Goal: Transaction & Acquisition: Purchase product/service

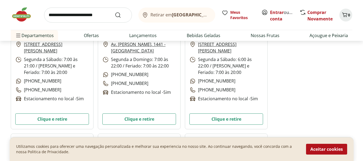
scroll to position [215, 0]
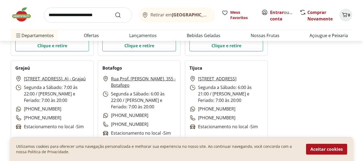
click at [47, 79] on link "Rua Barão do Bom Retiro, 2.683 (Loja. A) - Grajaú" at bounding box center [55, 78] width 62 height 6
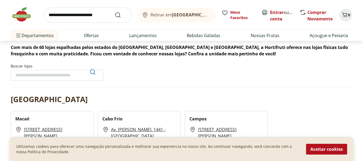
scroll to position [54, 0]
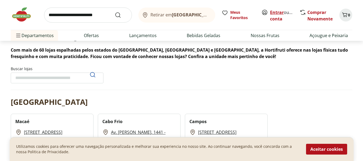
click at [275, 13] on link "Entrar" at bounding box center [277, 12] width 14 height 6
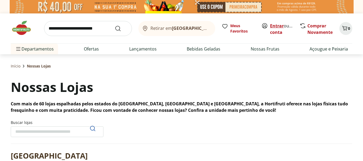
click at [277, 25] on link "Entrar" at bounding box center [277, 26] width 14 height 6
click at [276, 27] on link "Entrar" at bounding box center [277, 26] width 14 height 6
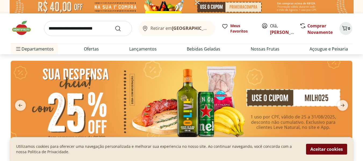
click at [326, 150] on button "Aceitar cookies" at bounding box center [326, 149] width 41 height 11
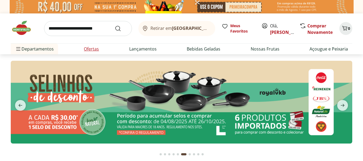
click at [95, 50] on link "Ofertas" at bounding box center [91, 49] width 15 height 6
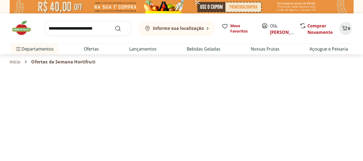
select select "**********"
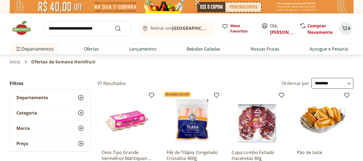
scroll to position [54, 0]
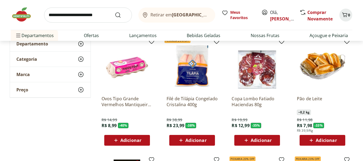
click at [132, 142] on span "Adicionar" at bounding box center [130, 140] width 21 height 4
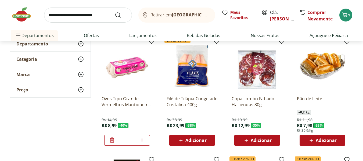
click at [142, 140] on icon at bounding box center [141, 139] width 3 height 3
type input "*"
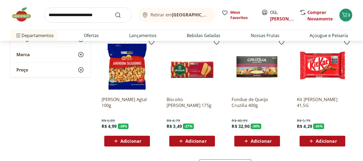
scroll to position [295, 0]
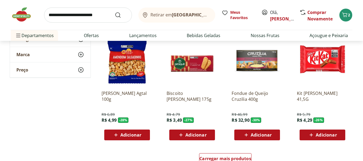
click at [200, 137] on span "Adicionar" at bounding box center [195, 135] width 21 height 4
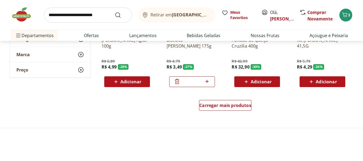
scroll to position [349, 0]
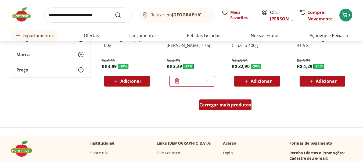
click at [220, 106] on span "Carregar mais produtos" at bounding box center [225, 105] width 52 height 4
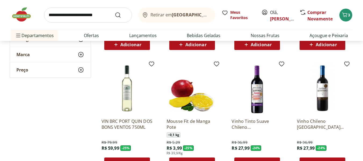
scroll to position [645, 0]
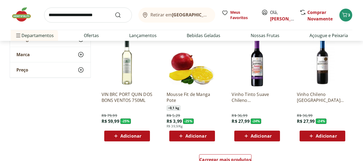
click at [266, 136] on span "Adicionar" at bounding box center [261, 136] width 21 height 4
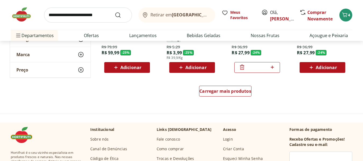
scroll to position [725, 0]
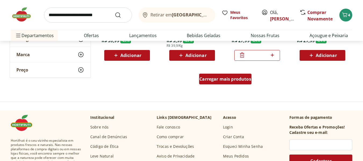
click at [213, 81] on span "Carregar mais produtos" at bounding box center [225, 79] width 52 height 4
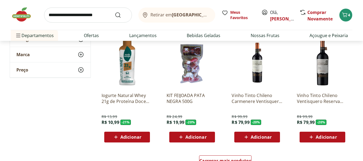
scroll to position [1021, 0]
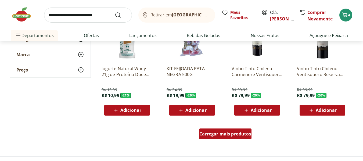
click at [226, 134] on span "Carregar mais produtos" at bounding box center [225, 134] width 52 height 4
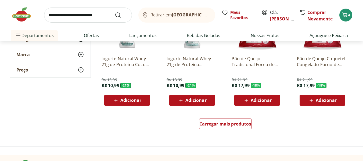
scroll to position [1397, 0]
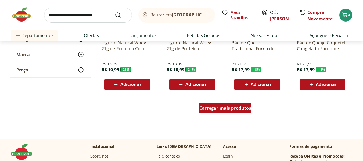
click at [227, 106] on span "Carregar mais produtos" at bounding box center [225, 108] width 52 height 4
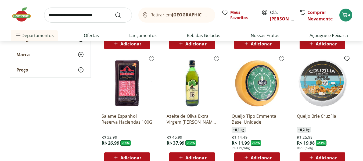
scroll to position [1450, 0]
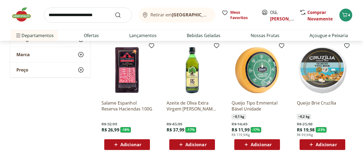
click at [196, 144] on span "Adicionar" at bounding box center [195, 144] width 21 height 4
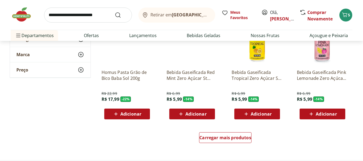
scroll to position [1746, 0]
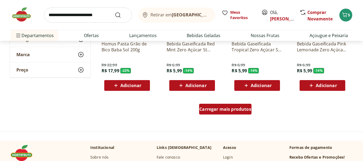
click at [221, 110] on span "Carregar mais produtos" at bounding box center [225, 109] width 52 height 4
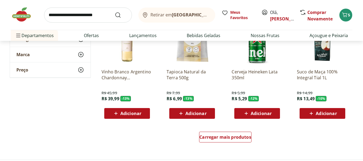
scroll to position [2095, 0]
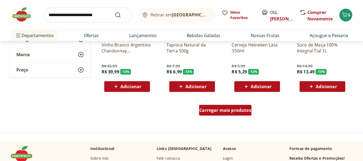
click at [214, 110] on span "Carregar mais produtos" at bounding box center [225, 110] width 52 height 4
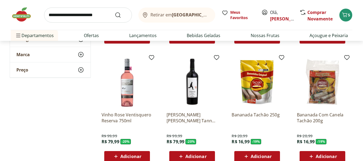
scroll to position [1182, 0]
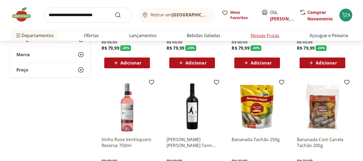
click at [266, 37] on link "Nossas Frutas" at bounding box center [265, 35] width 29 height 6
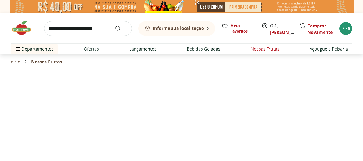
select select "**********"
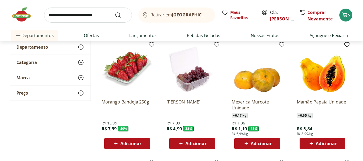
scroll to position [54, 0]
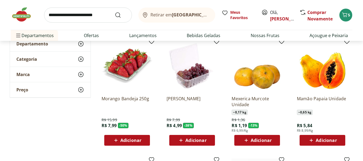
click at [324, 140] on span "Adicionar" at bounding box center [326, 140] width 21 height 4
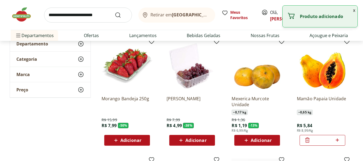
click at [338, 140] on icon at bounding box center [337, 139] width 3 height 3
type input "*"
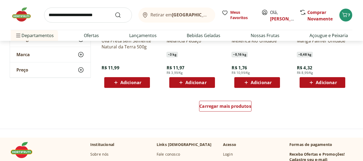
scroll to position [349, 0]
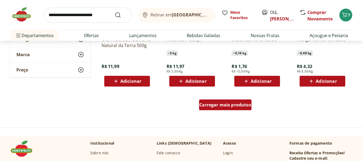
click at [228, 105] on span "Carregar mais produtos" at bounding box center [225, 105] width 52 height 4
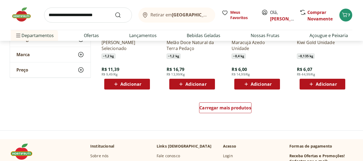
scroll to position [698, 0]
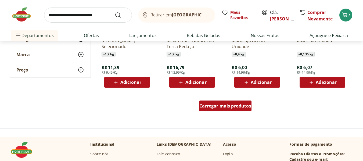
click at [240, 106] on span "Carregar mais produtos" at bounding box center [225, 106] width 52 height 4
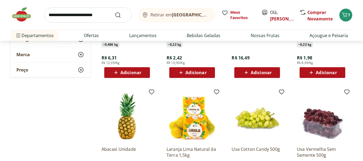
scroll to position [967, 0]
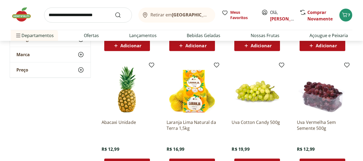
click at [195, 109] on img at bounding box center [192, 89] width 51 height 51
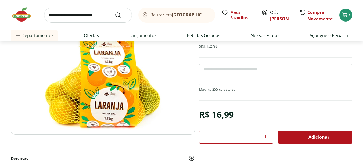
scroll to position [81, 0]
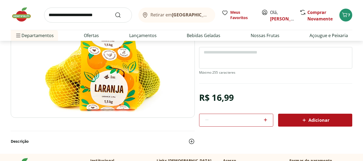
click at [312, 120] on span "Adicionar" at bounding box center [315, 120] width 28 height 6
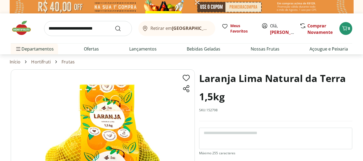
select select "**********"
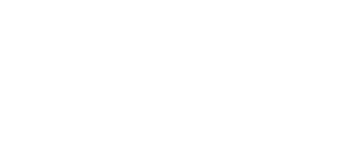
type input "*"
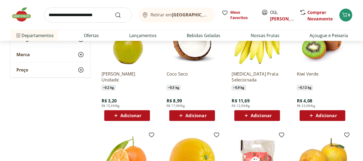
scroll to position [886, 0]
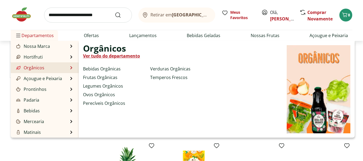
click at [28, 68] on link "Orgânicos" at bounding box center [29, 67] width 29 height 6
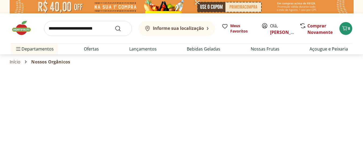
select select "**********"
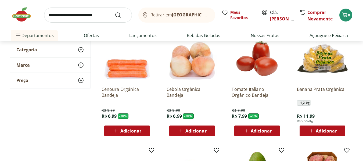
scroll to position [54, 0]
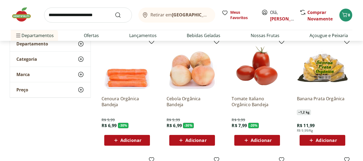
click at [256, 142] on span "Adicionar" at bounding box center [261, 140] width 21 height 4
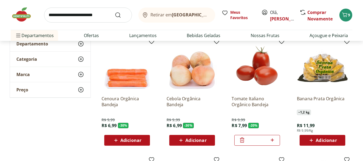
click at [325, 140] on span "Adicionar" at bounding box center [326, 140] width 21 height 4
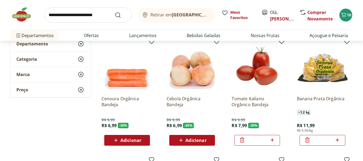
click at [130, 139] on span "Adicionar" at bounding box center [130, 140] width 21 height 4
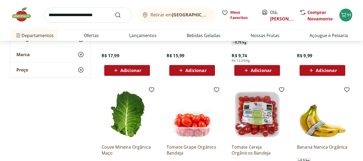
scroll to position [295, 0]
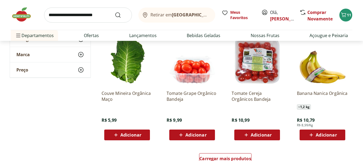
click at [196, 135] on span "Adicionar" at bounding box center [195, 135] width 21 height 4
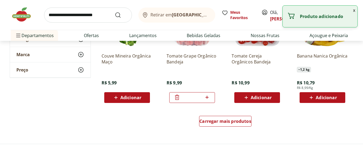
scroll to position [349, 0]
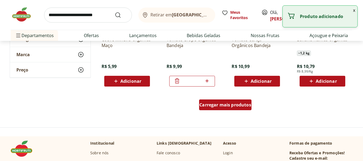
click at [228, 106] on span "Carregar mais produtos" at bounding box center [225, 105] width 52 height 4
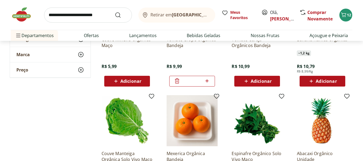
scroll to position [403, 0]
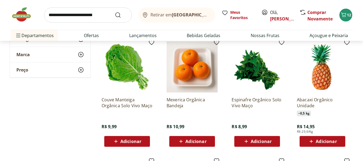
click at [262, 142] on span "Adicionar" at bounding box center [261, 141] width 21 height 4
click at [273, 141] on icon at bounding box center [271, 140] width 3 height 3
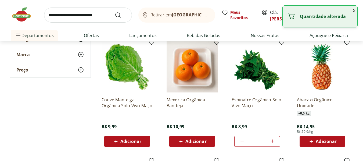
type input "*"
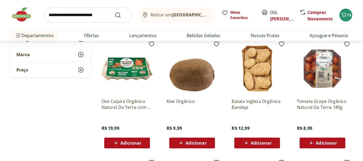
scroll to position [510, 0]
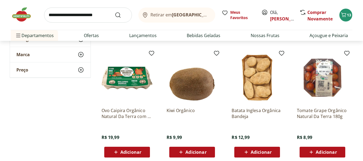
click at [128, 81] on img at bounding box center [127, 77] width 51 height 51
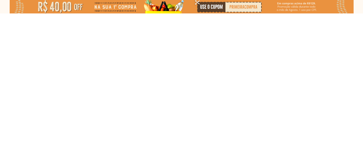
select select "**********"
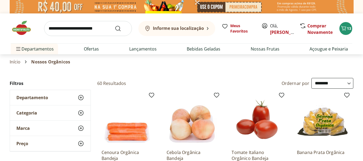
type input "*"
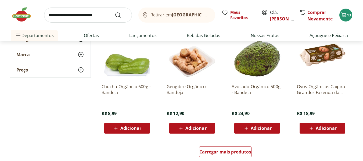
scroll to position [671, 0]
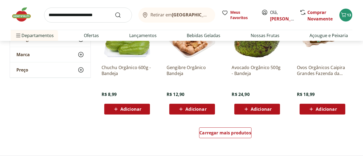
click at [141, 109] on div "Adicionar" at bounding box center [127, 109] width 37 height 10
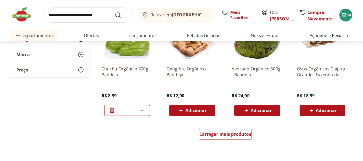
scroll to position [725, 0]
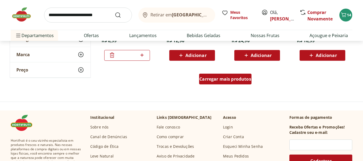
click at [236, 81] on span "Carregar mais produtos" at bounding box center [225, 79] width 52 height 4
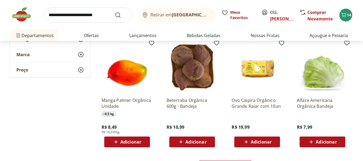
scroll to position [994, 0]
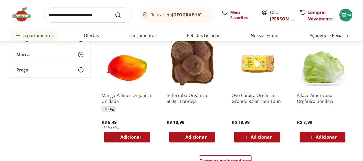
click at [194, 138] on span "Adicionar" at bounding box center [195, 137] width 21 height 4
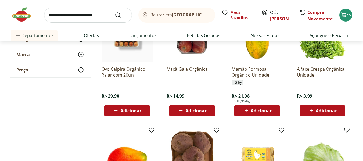
scroll to position [886, 0]
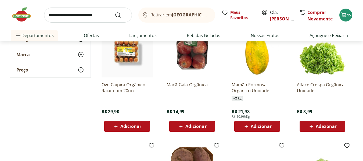
click at [321, 127] on span "Adicionar" at bounding box center [326, 126] width 21 height 4
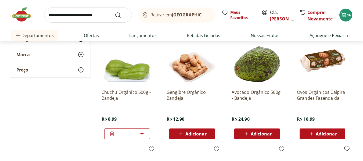
scroll to position [645, 0]
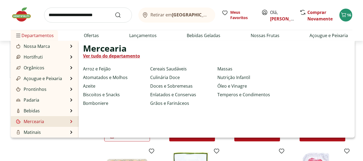
click at [32, 123] on link "Mercearia" at bounding box center [29, 121] width 29 height 6
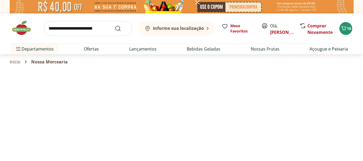
select select "**********"
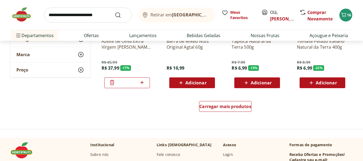
scroll to position [376, 0]
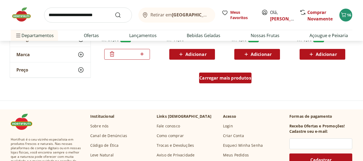
click at [223, 78] on span "Carregar mais produtos" at bounding box center [225, 78] width 52 height 4
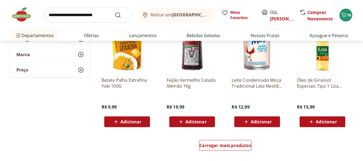
scroll to position [725, 0]
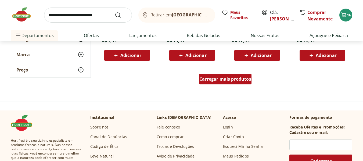
click at [227, 79] on span "Carregar mais produtos" at bounding box center [225, 79] width 52 height 4
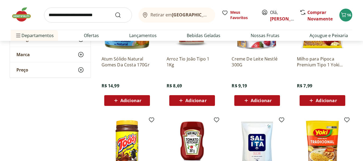
scroll to position [806, 0]
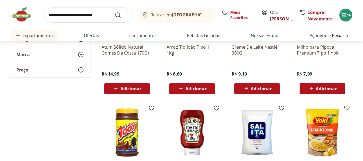
click at [188, 88] on span "Adicionar" at bounding box center [195, 88] width 21 height 4
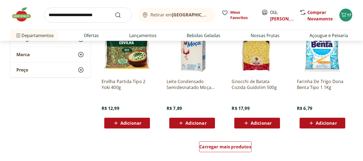
scroll to position [1021, 0]
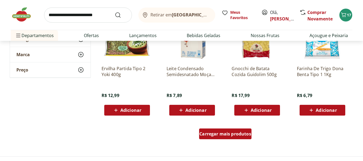
click at [224, 135] on span "Carregar mais produtos" at bounding box center [225, 134] width 52 height 4
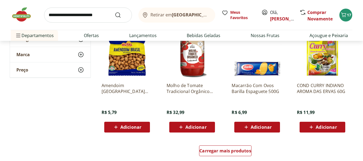
scroll to position [1370, 0]
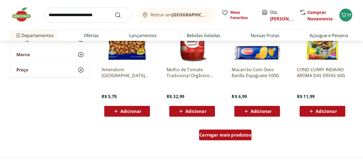
click at [224, 135] on span "Carregar mais produtos" at bounding box center [225, 135] width 52 height 4
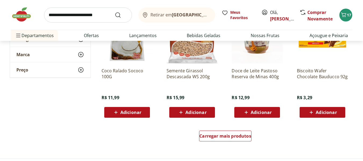
scroll to position [1746, 0]
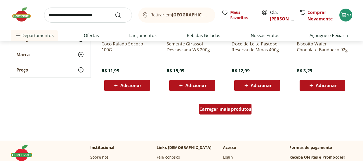
click at [219, 111] on span "Carregar mais produtos" at bounding box center [225, 109] width 52 height 4
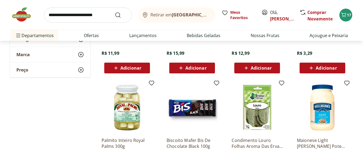
scroll to position [1799, 0]
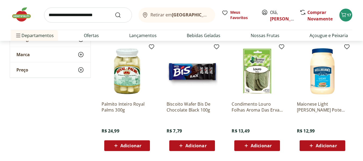
click at [191, 146] on span "Adicionar" at bounding box center [195, 145] width 21 height 4
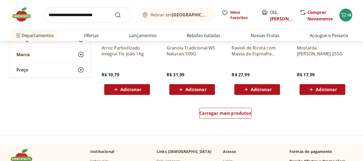
scroll to position [2095, 0]
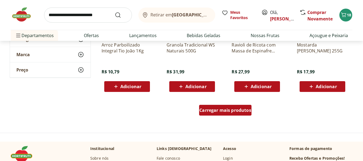
click at [226, 112] on span "Carregar mais produtos" at bounding box center [225, 110] width 52 height 4
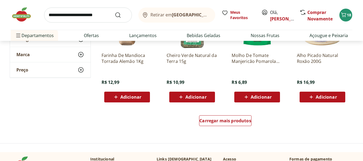
scroll to position [2444, 0]
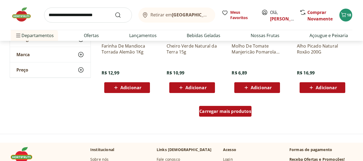
click at [224, 110] on span "Carregar mais produtos" at bounding box center [225, 111] width 52 height 4
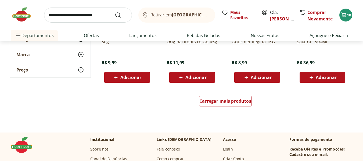
scroll to position [2847, 0]
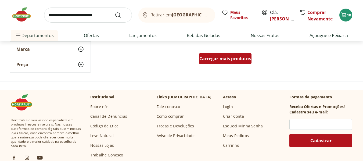
click at [237, 58] on span "Carregar mais produtos" at bounding box center [225, 58] width 52 height 4
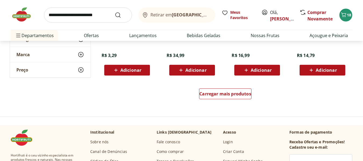
scroll to position [3169, 0]
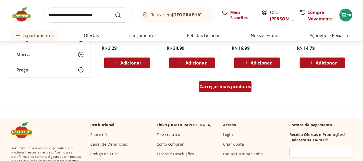
click at [217, 86] on span "Carregar mais produtos" at bounding box center [225, 86] width 52 height 4
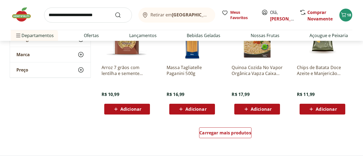
scroll to position [3491, 0]
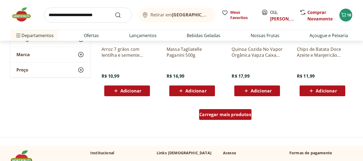
click at [241, 115] on span "Carregar mais produtos" at bounding box center [225, 114] width 52 height 4
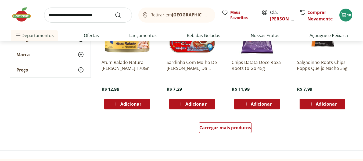
scroll to position [3841, 0]
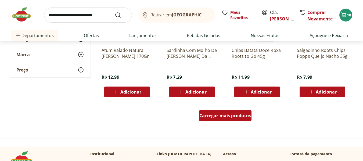
click at [231, 116] on span "Carregar mais produtos" at bounding box center [225, 115] width 52 height 4
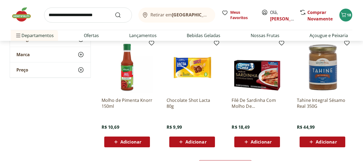
scroll to position [4163, 0]
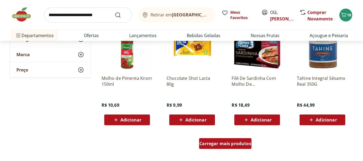
click at [222, 140] on div "Carregar mais produtos" at bounding box center [225, 143] width 52 height 11
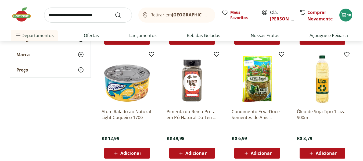
scroll to position [4270, 0]
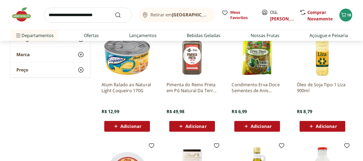
click at [321, 128] on span "Adicionar" at bounding box center [326, 126] width 21 height 4
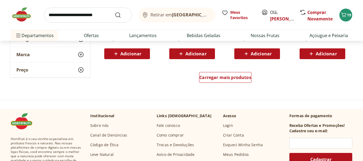
scroll to position [4593, 0]
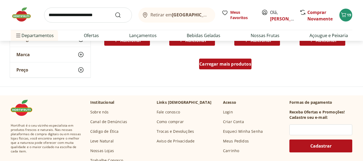
click at [244, 68] on div "Carregar mais produtos" at bounding box center [225, 64] width 52 height 11
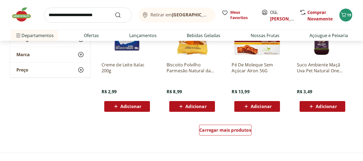
scroll to position [4888, 0]
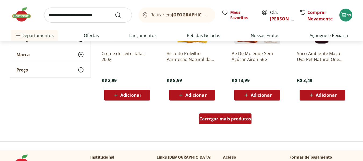
click at [227, 117] on span "Carregar mais produtos" at bounding box center [225, 119] width 52 height 4
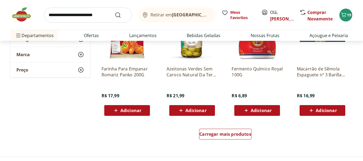
scroll to position [5237, 0]
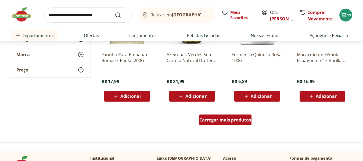
click at [212, 121] on span "Carregar mais produtos" at bounding box center [225, 120] width 52 height 4
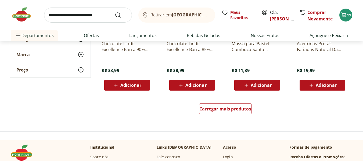
scroll to position [5613, 0]
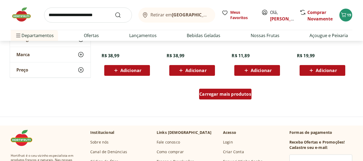
click at [217, 94] on span "Carregar mais produtos" at bounding box center [225, 94] width 52 height 4
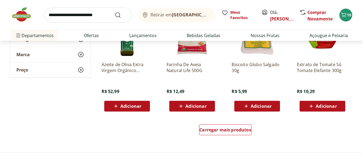
scroll to position [5935, 0]
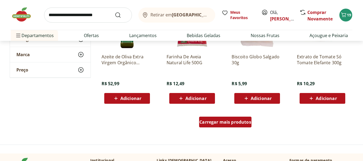
click at [225, 124] on span "Carregar mais produtos" at bounding box center [225, 122] width 52 height 4
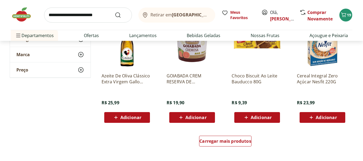
scroll to position [6312, 0]
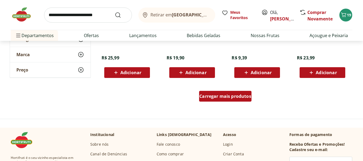
click at [230, 99] on div "Carregar mais produtos" at bounding box center [225, 96] width 52 height 11
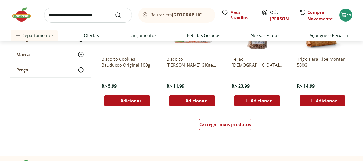
scroll to position [6661, 0]
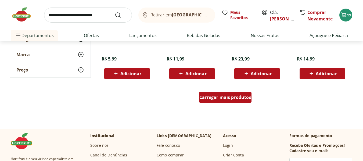
click at [234, 97] on span "Carregar mais produtos" at bounding box center [225, 97] width 52 height 4
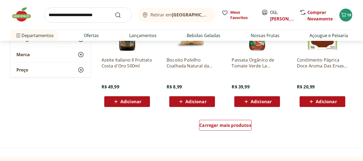
scroll to position [7010, 0]
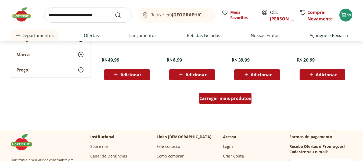
click at [215, 100] on span "Carregar mais produtos" at bounding box center [225, 98] width 52 height 4
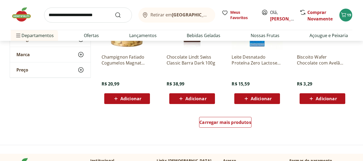
scroll to position [7386, 0]
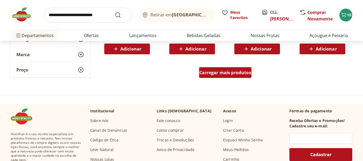
click at [215, 72] on span "Carregar mais produtos" at bounding box center [225, 72] width 52 height 4
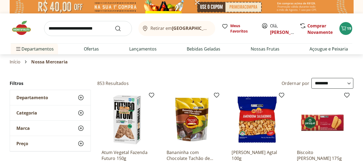
select select "**********"
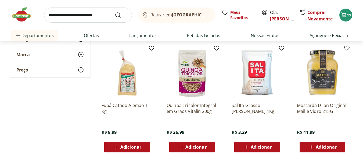
scroll to position [7520, 0]
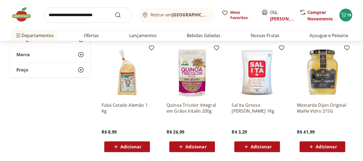
click at [328, 147] on span "Adicionar" at bounding box center [326, 146] width 21 height 4
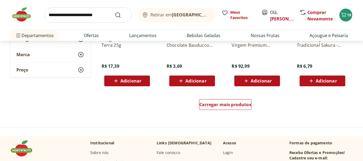
scroll to position [7708, 0]
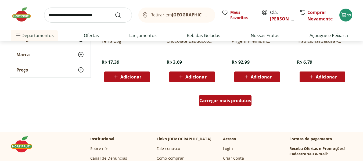
click at [228, 101] on span "Carregar mais produtos" at bounding box center [225, 100] width 52 height 4
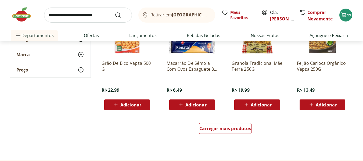
scroll to position [8057, 0]
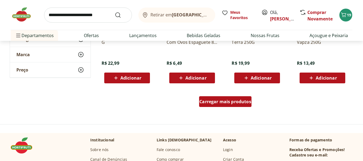
click at [230, 104] on span "Carregar mais produtos" at bounding box center [225, 101] width 52 height 4
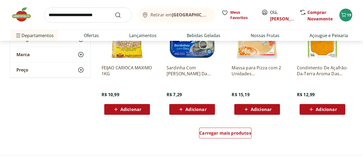
scroll to position [8380, 0]
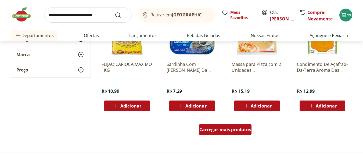
click at [226, 131] on span "Carregar mais produtos" at bounding box center [225, 129] width 52 height 4
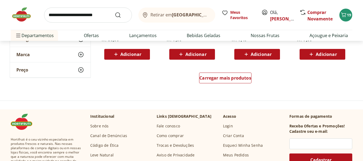
scroll to position [8782, 0]
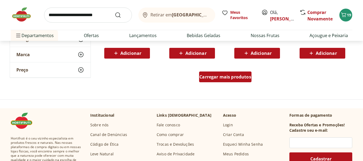
click at [233, 79] on span "Carregar mais produtos" at bounding box center [225, 77] width 52 height 4
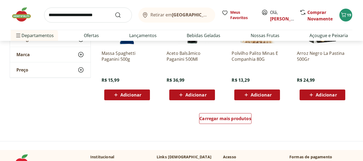
scroll to position [9105, 0]
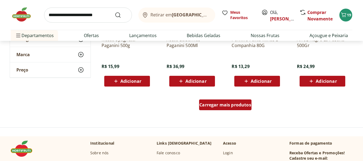
click at [225, 104] on span "Carregar mais produtos" at bounding box center [225, 105] width 52 height 4
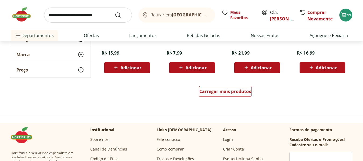
scroll to position [9481, 0]
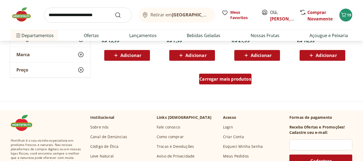
click at [223, 81] on span "Carregar mais produtos" at bounding box center [225, 79] width 52 height 4
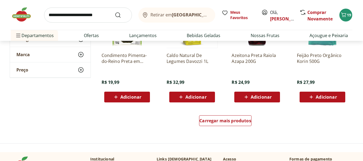
scroll to position [9803, 0]
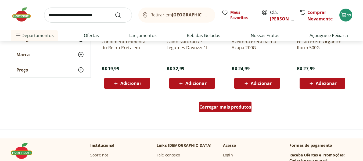
click at [242, 107] on span "Carregar mais produtos" at bounding box center [225, 107] width 52 height 4
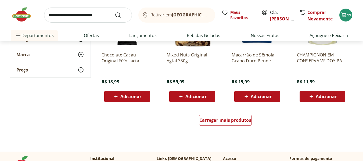
scroll to position [10152, 0]
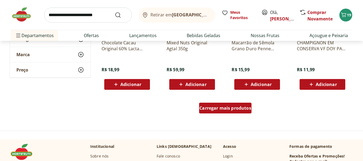
click at [220, 108] on span "Carregar mais produtos" at bounding box center [225, 108] width 52 height 4
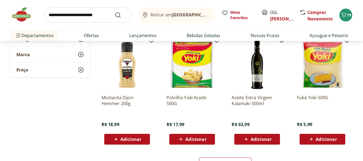
scroll to position [10528, 0]
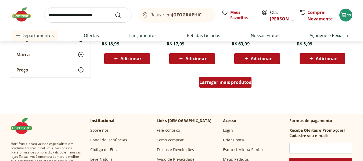
click at [221, 83] on span "Carregar mais produtos" at bounding box center [225, 82] width 52 height 4
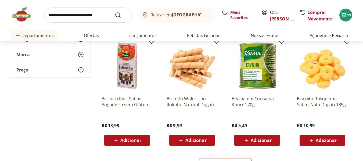
scroll to position [10850, 0]
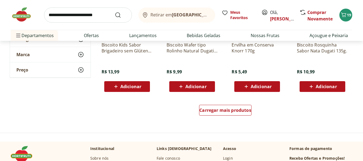
click at [50, 16] on input "search" at bounding box center [88, 15] width 88 height 15
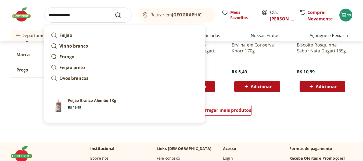
type input "**********"
click at [118, 15] on icon "Submit Search" at bounding box center [118, 15] width 6 height 6
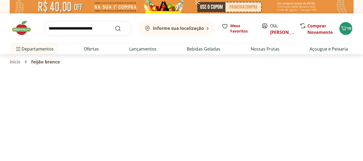
select select "**********"
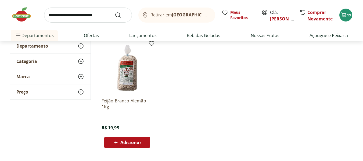
scroll to position [81, 0]
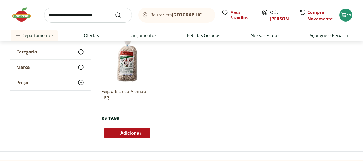
click at [138, 132] on span "Adicionar" at bounding box center [130, 133] width 21 height 4
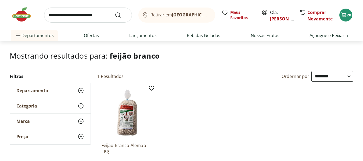
scroll to position [0, 0]
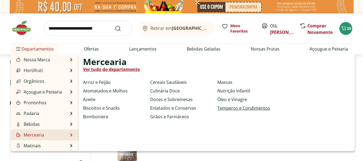
click at [233, 108] on link "Temperos e Condimentos" at bounding box center [243, 108] width 53 height 6
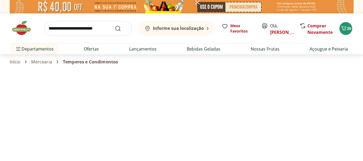
select select "**********"
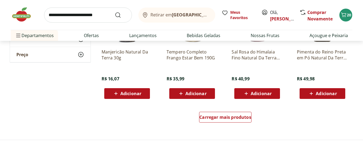
scroll to position [349, 0]
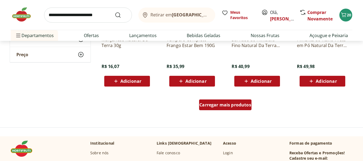
click at [213, 104] on span "Carregar mais produtos" at bounding box center [225, 105] width 52 height 4
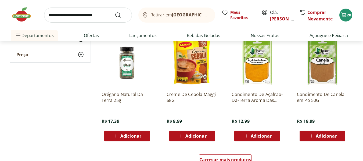
scroll to position [698, 0]
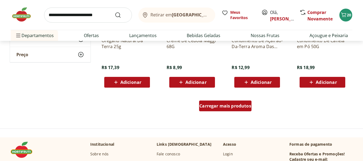
click at [225, 106] on span "Carregar mais produtos" at bounding box center [225, 106] width 52 height 4
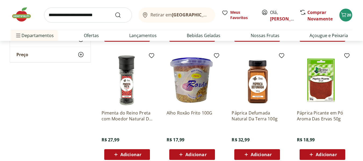
scroll to position [859, 0]
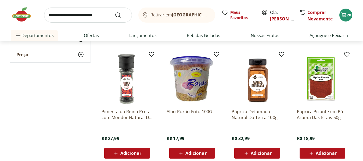
click at [323, 154] on span "Adicionar" at bounding box center [326, 153] width 21 height 4
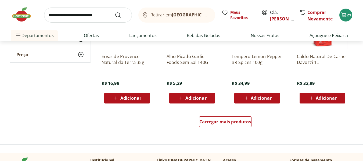
scroll to position [1047, 0]
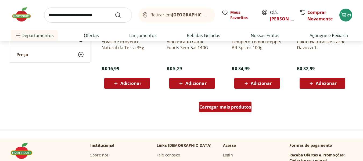
click at [224, 107] on span "Carregar mais produtos" at bounding box center [225, 107] width 52 height 4
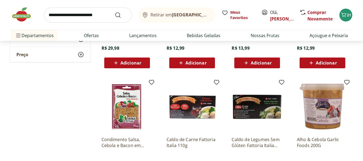
scroll to position [1155, 0]
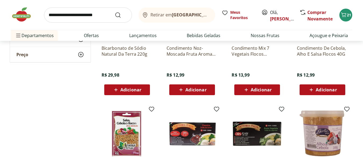
click at [251, 49] on p "Condimento Mix 7 Vegetais Flocos Desidratados Aroma Das Ervas 40G" at bounding box center [257, 51] width 51 height 12
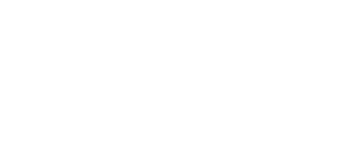
select select "**********"
type input "*"
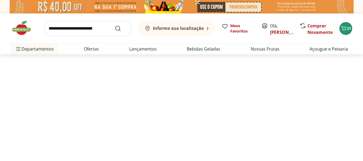
select select "**********"
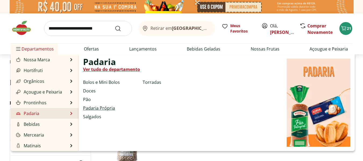
click at [93, 108] on link "Padaria Própria" at bounding box center [99, 108] width 32 height 6
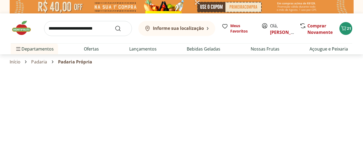
select select "**********"
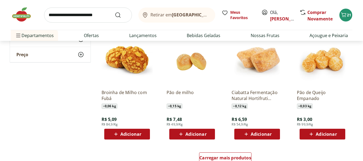
scroll to position [322, 0]
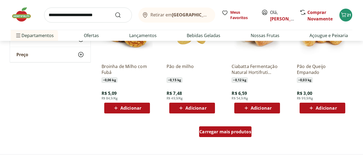
click at [231, 131] on span "Carregar mais produtos" at bounding box center [225, 131] width 52 height 4
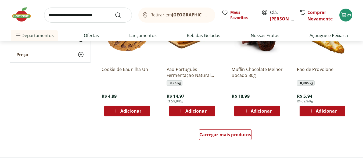
scroll to position [671, 0]
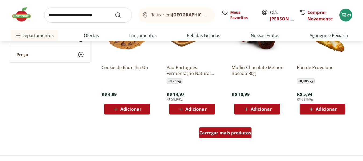
click at [230, 134] on span "Carregar mais produtos" at bounding box center [225, 133] width 52 height 4
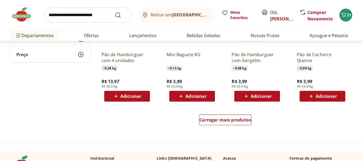
scroll to position [1047, 0]
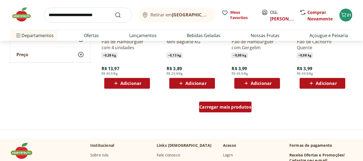
click at [227, 108] on span "Carregar mais produtos" at bounding box center [225, 107] width 52 height 4
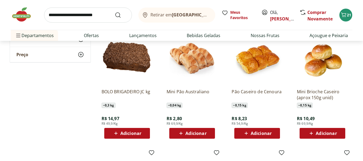
scroll to position [752, 0]
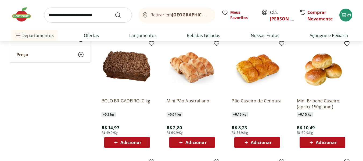
click at [325, 142] on span "Adicionar" at bounding box center [326, 142] width 21 height 4
click at [336, 142] on icon at bounding box center [337, 141] width 3 height 3
type input "*"
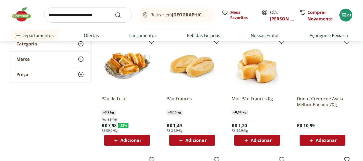
scroll to position [81, 0]
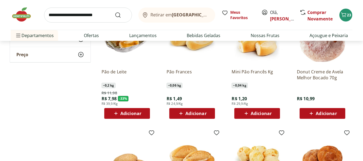
click at [130, 112] on span "Adicionar" at bounding box center [130, 113] width 21 height 4
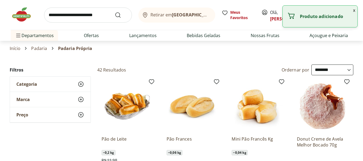
scroll to position [0, 0]
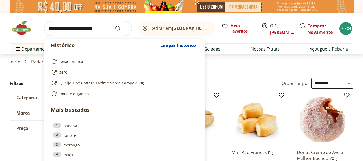
click at [53, 28] on input "search" at bounding box center [88, 28] width 88 height 15
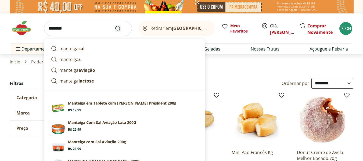
type input "********"
click at [116, 28] on icon "Submit Search" at bounding box center [118, 28] width 6 height 6
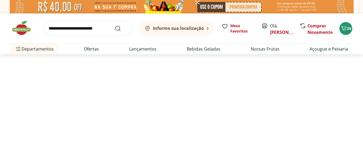
select select "**********"
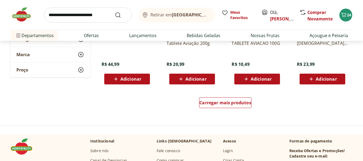
scroll to position [376, 0]
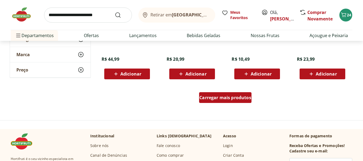
click at [225, 96] on span "Carregar mais produtos" at bounding box center [225, 97] width 52 height 4
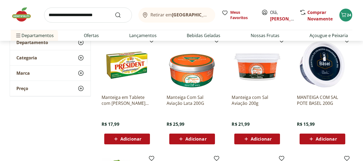
scroll to position [81, 0]
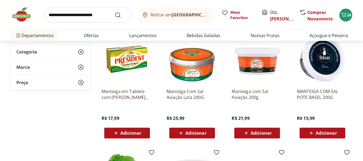
click at [322, 133] on span "Adicionar" at bounding box center [326, 133] width 21 height 4
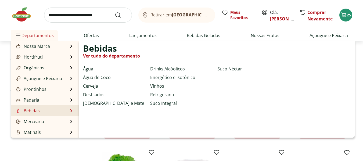
click at [158, 104] on link "Suco Integral" at bounding box center [163, 103] width 27 height 6
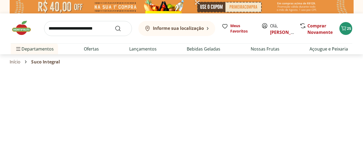
select select "**********"
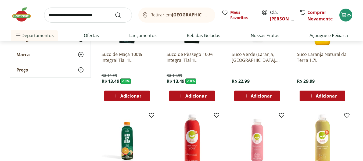
scroll to position [110, 0]
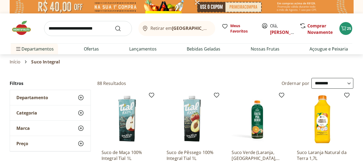
select select "**********"
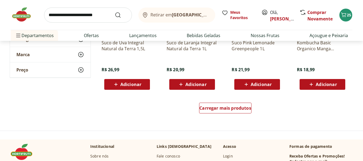
scroll to position [349, 0]
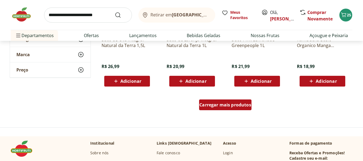
click at [214, 103] on span "Carregar mais produtos" at bounding box center [225, 105] width 52 height 4
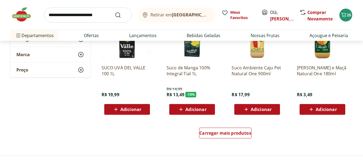
scroll to position [671, 0]
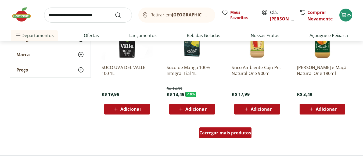
click at [230, 134] on span "Carregar mais produtos" at bounding box center [225, 133] width 52 height 4
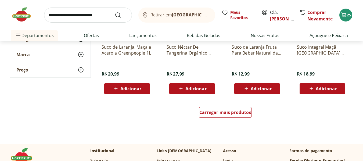
scroll to position [1047, 0]
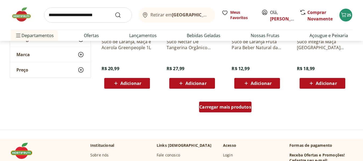
click at [225, 106] on span "Carregar mais produtos" at bounding box center [225, 107] width 52 height 4
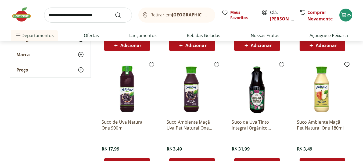
scroll to position [403, 0]
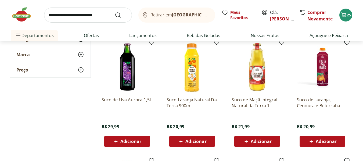
click at [259, 141] on span "Adicionar" at bounding box center [261, 141] width 21 height 4
click at [272, 141] on icon at bounding box center [271, 140] width 3 height 3
type input "*"
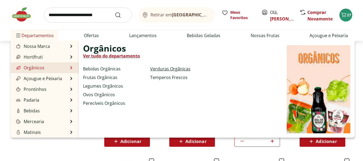
click at [165, 69] on link "Verduras Orgânicas" at bounding box center [170, 69] width 40 height 6
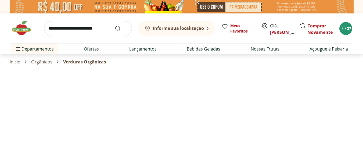
select select "**********"
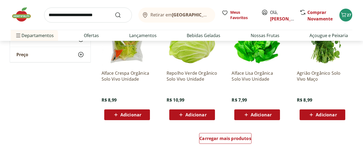
scroll to position [322, 0]
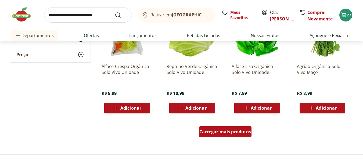
click at [222, 132] on span "Carregar mais produtos" at bounding box center [225, 131] width 52 height 4
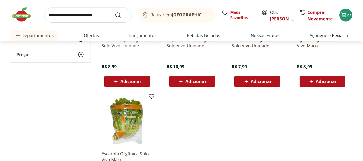
scroll to position [349, 0]
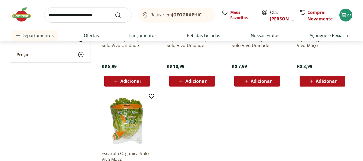
click at [194, 83] on span "Adicionar" at bounding box center [195, 81] width 21 height 4
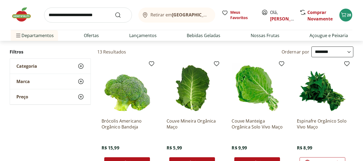
scroll to position [0, 0]
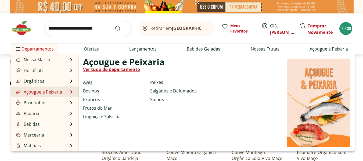
click at [89, 83] on link "Aves" at bounding box center [87, 82] width 9 height 6
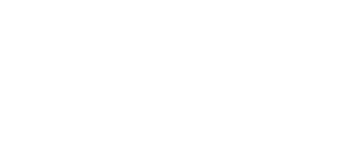
select select "**********"
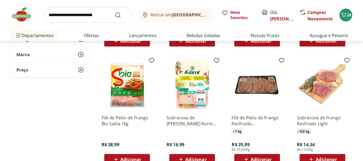
scroll to position [161, 0]
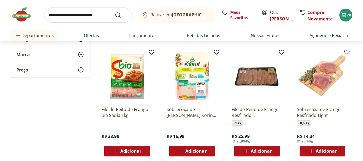
click at [127, 153] on span "Adicionar" at bounding box center [130, 151] width 21 height 4
click at [194, 150] on span "Adicionar" at bounding box center [195, 151] width 21 height 4
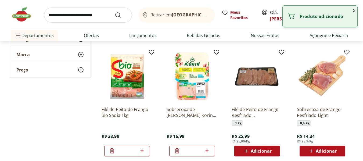
click at [207, 151] on icon at bounding box center [206, 150] width 3 height 3
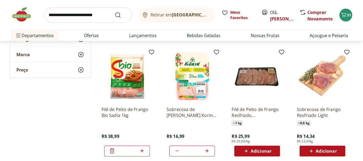
click at [177, 151] on icon at bounding box center [176, 151] width 3 height 1
click at [208, 150] on icon at bounding box center [207, 150] width 7 height 6
type input "*"
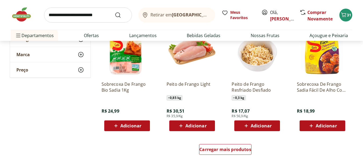
scroll to position [322, 0]
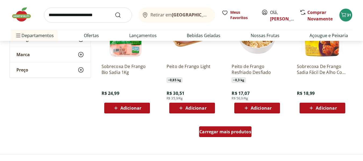
click at [233, 135] on div "Carregar mais produtos" at bounding box center [225, 131] width 52 height 11
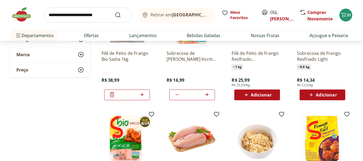
scroll to position [215, 0]
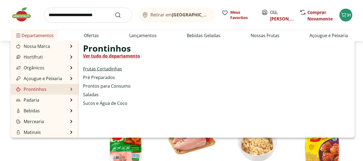
click at [110, 70] on link "Frutas Cortadinhas" at bounding box center [102, 69] width 39 height 6
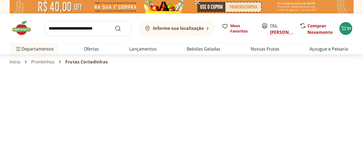
select select "**********"
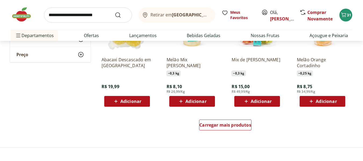
scroll to position [376, 0]
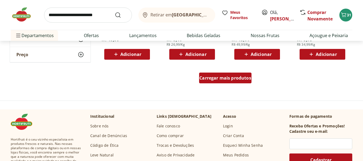
click at [228, 80] on span "Carregar mais produtos" at bounding box center [225, 78] width 52 height 4
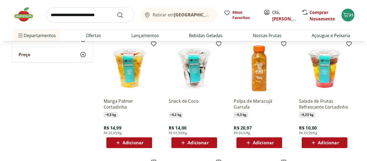
scroll to position [510, 0]
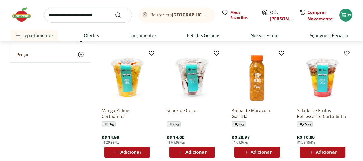
click at [324, 151] on span "Adicionar" at bounding box center [326, 152] width 21 height 4
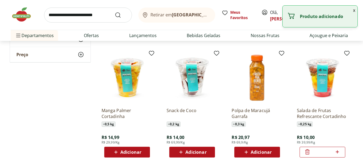
click at [337, 152] on icon at bounding box center [337, 151] width 3 height 3
type input "*"
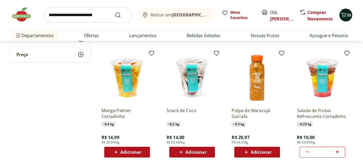
click at [347, 17] on span "33" at bounding box center [349, 14] width 4 height 5
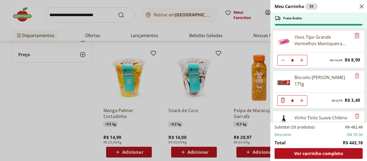
click at [355, 37] on icon "Remove" at bounding box center [357, 35] width 6 height 6
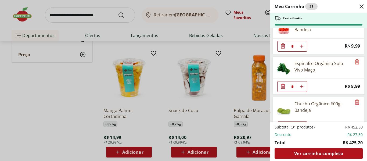
scroll to position [349, 0]
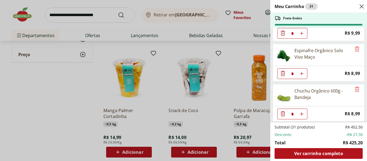
type input "*"
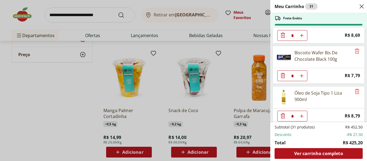
scroll to position [564, 0]
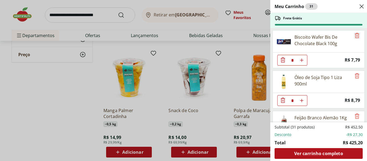
click at [355, 35] on icon "Remove" at bounding box center [357, 35] width 6 height 6
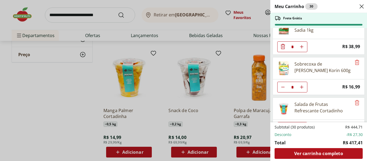
scroll to position [915, 0]
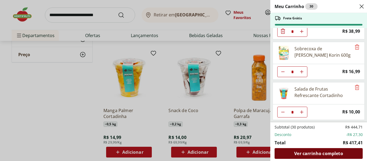
click at [326, 153] on span "Ver carrinho completo" at bounding box center [318, 153] width 49 height 4
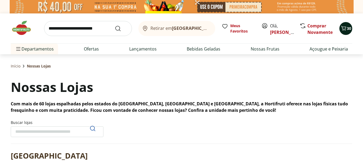
click at [347, 28] on span "30" at bounding box center [349, 28] width 4 height 5
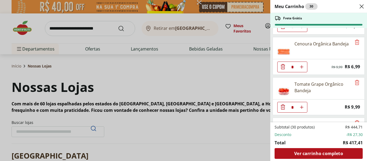
scroll to position [295, 0]
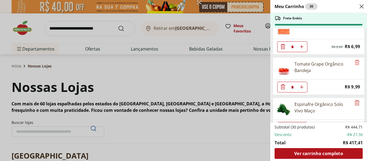
click at [354, 102] on icon "Remove" at bounding box center [357, 102] width 6 height 6
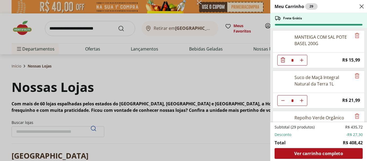
scroll to position [752, 0]
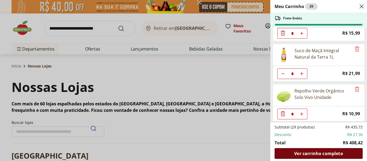
click at [318, 154] on span "Ver carrinho completo" at bounding box center [318, 153] width 49 height 4
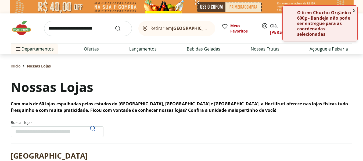
click at [354, 11] on button "x" at bounding box center [354, 10] width 6 height 9
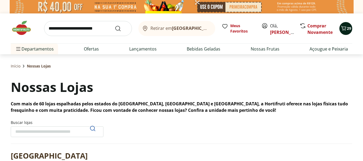
click at [348, 30] on span "29" at bounding box center [349, 28] width 4 height 5
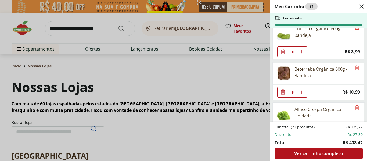
scroll to position [364, 0]
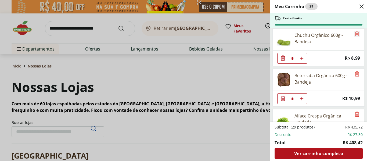
click at [355, 35] on icon "Remove" at bounding box center [357, 33] width 4 height 5
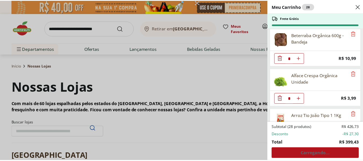
scroll to position [324, 0]
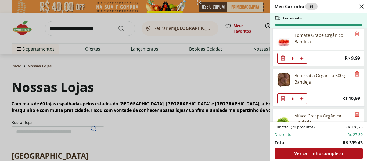
click at [363, 5] on use "Close" at bounding box center [361, 6] width 6 height 6
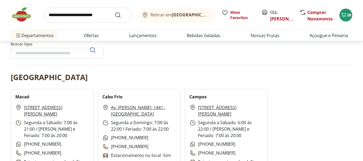
scroll to position [81, 0]
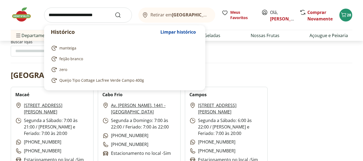
click at [49, 13] on input "search" at bounding box center [88, 15] width 88 height 15
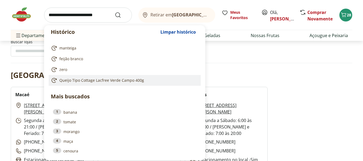
click at [109, 82] on span "Queijo Tipo Cottage Lacfree Verde Campo 400g" at bounding box center [101, 80] width 85 height 5
type input "**********"
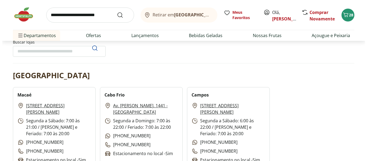
scroll to position [81, 0]
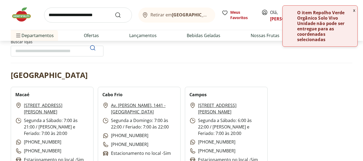
click at [353, 9] on button "x" at bounding box center [354, 10] width 6 height 9
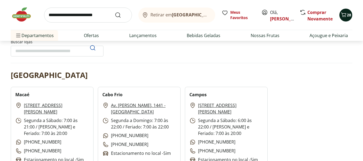
click at [346, 19] on div "28" at bounding box center [346, 15] width 4 height 9
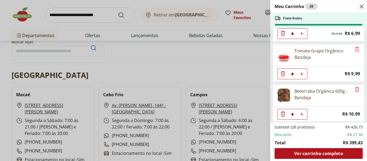
scroll to position [322, 0]
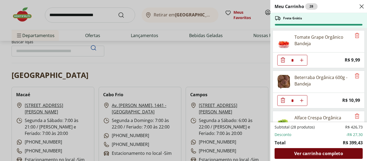
click at [323, 152] on span "Ver carrinho completo" at bounding box center [318, 153] width 49 height 4
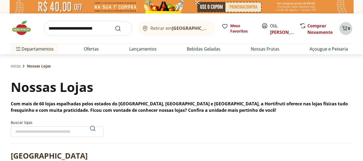
click at [346, 28] on icon "Carrinho" at bounding box center [344, 28] width 5 height 5
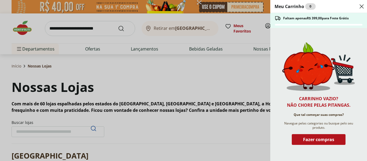
click at [361, 6] on use "Close" at bounding box center [361, 6] width 6 height 6
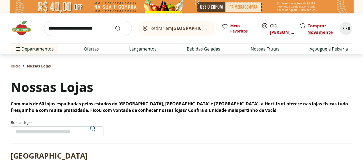
click at [315, 26] on link "Comprar Novamente" at bounding box center [319, 29] width 25 height 12
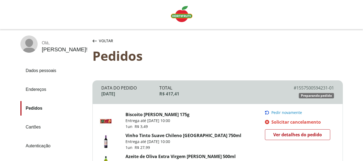
click at [30, 107] on link "Pedidos" at bounding box center [54, 108] width 68 height 15
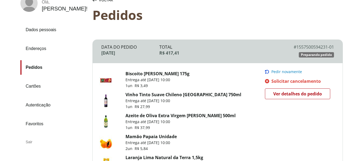
scroll to position [54, 0]
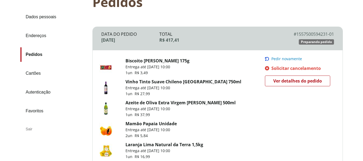
click at [295, 80] on span "Ver detalhes do pedido" at bounding box center [297, 81] width 49 height 8
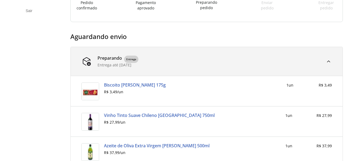
scroll to position [171, 0]
